Goal: Task Accomplishment & Management: Manage account settings

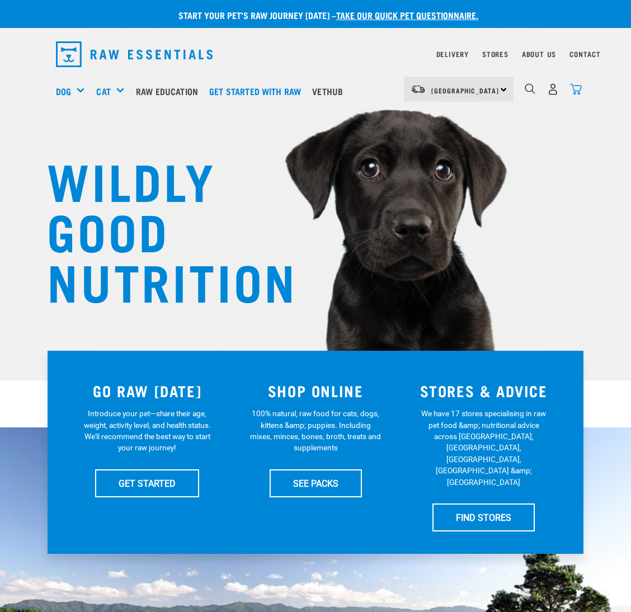
click at [575, 92] on img "dropdown navigation" at bounding box center [576, 89] width 12 height 12
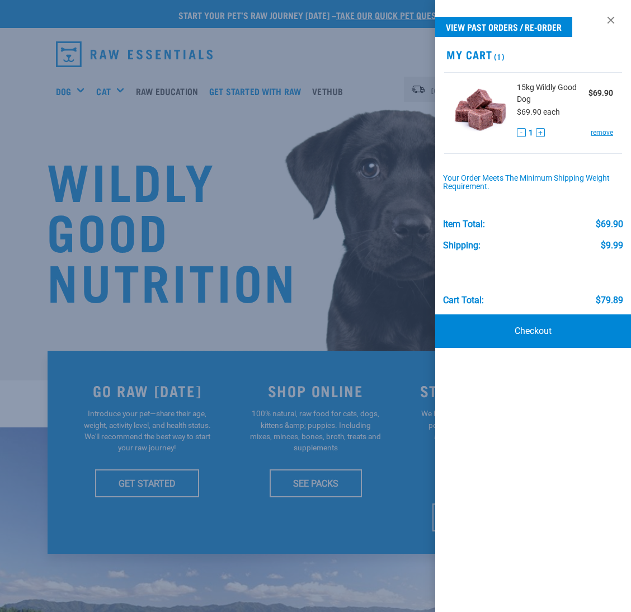
click at [422, 148] on div at bounding box center [315, 306] width 631 height 612
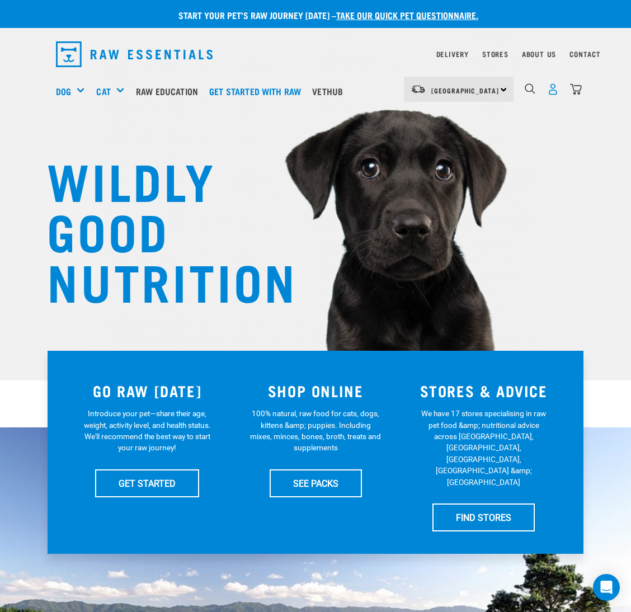
click at [547, 88] on img "dropdown navigation" at bounding box center [553, 89] width 12 height 12
click at [552, 89] on img "dropdown navigation" at bounding box center [553, 89] width 12 height 12
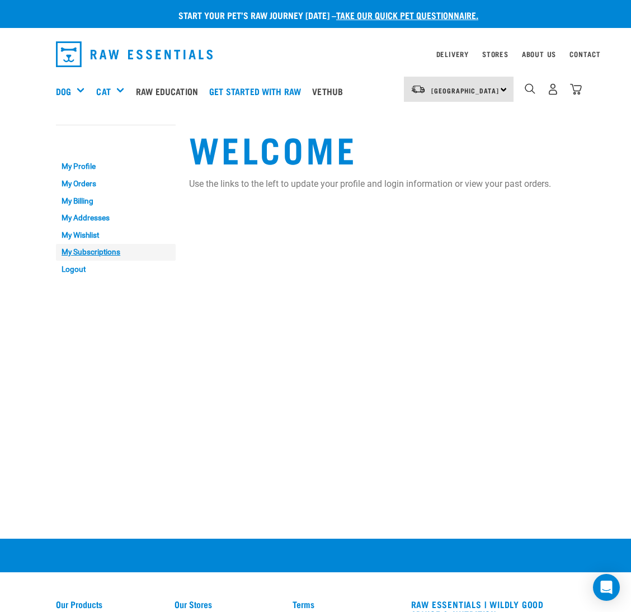
click at [115, 248] on link "My Subscriptions" at bounding box center [116, 252] width 120 height 17
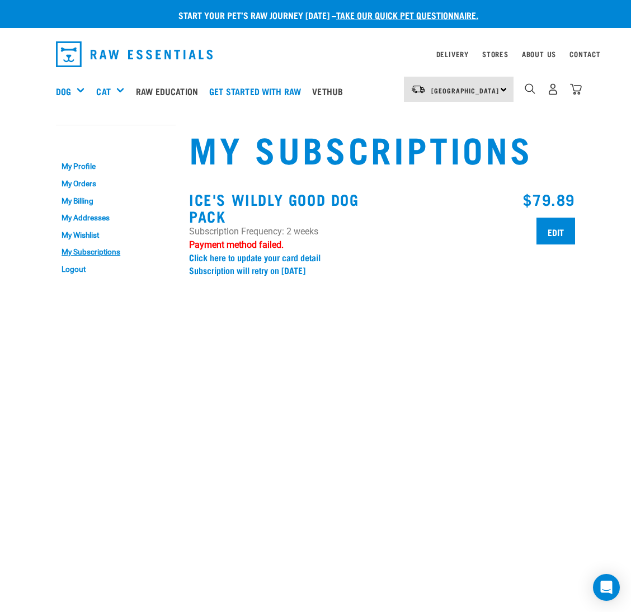
drag, startPoint x: 286, startPoint y: 271, endPoint x: 330, endPoint y: 271, distance: 44.2
click at [330, 271] on p "Subscription will retry on 08 Oct 2025" at bounding box center [282, 270] width 186 height 10
copy p "08 Oct 2025"
click at [86, 275] on link "Logout" at bounding box center [116, 268] width 120 height 17
